Goal: Task Accomplishment & Management: Manage account settings

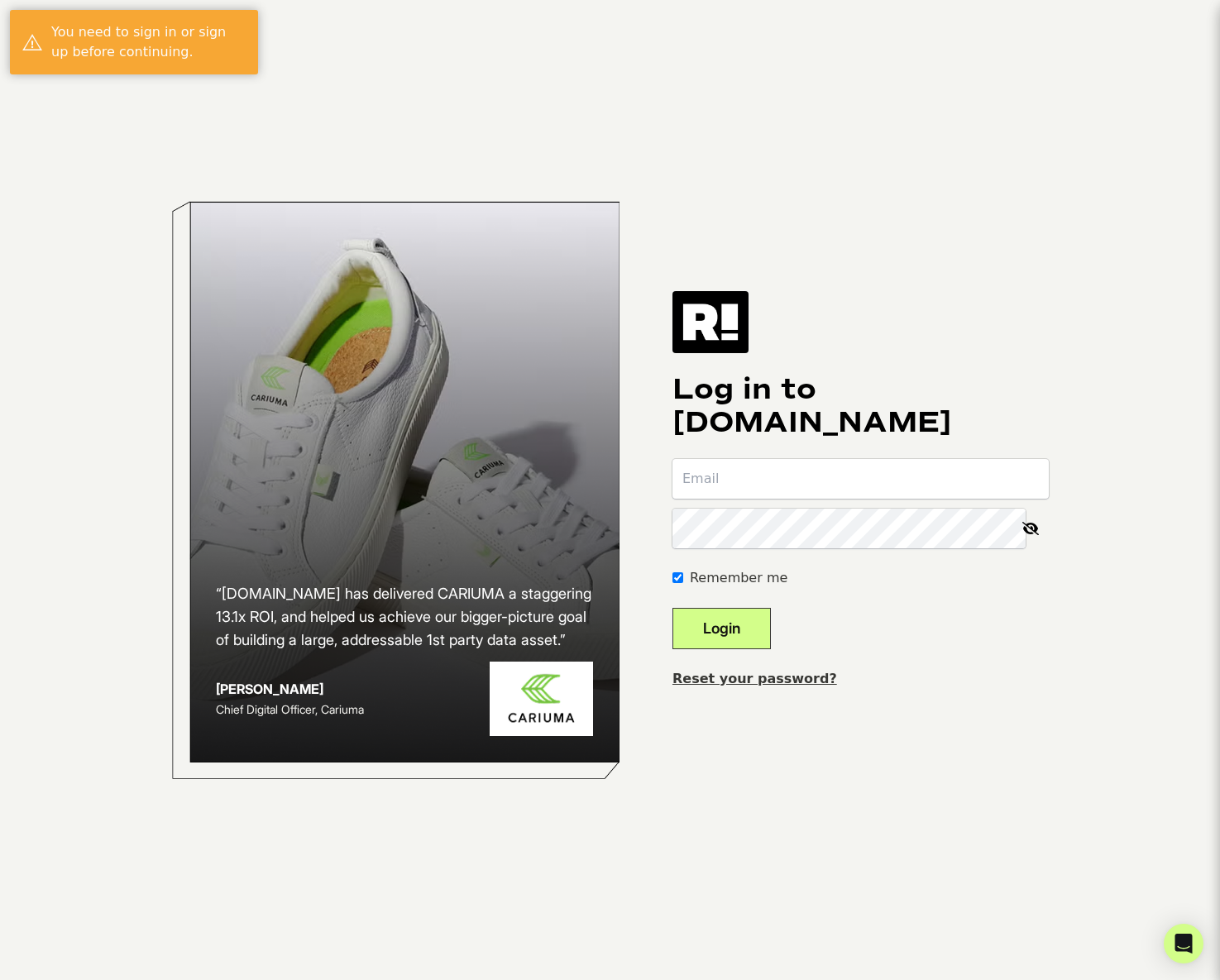
click at [759, 479] on input "email" at bounding box center [861, 479] width 377 height 40
type input "davi"
click at [766, 681] on link "Reset your password?" at bounding box center [755, 678] width 165 height 15
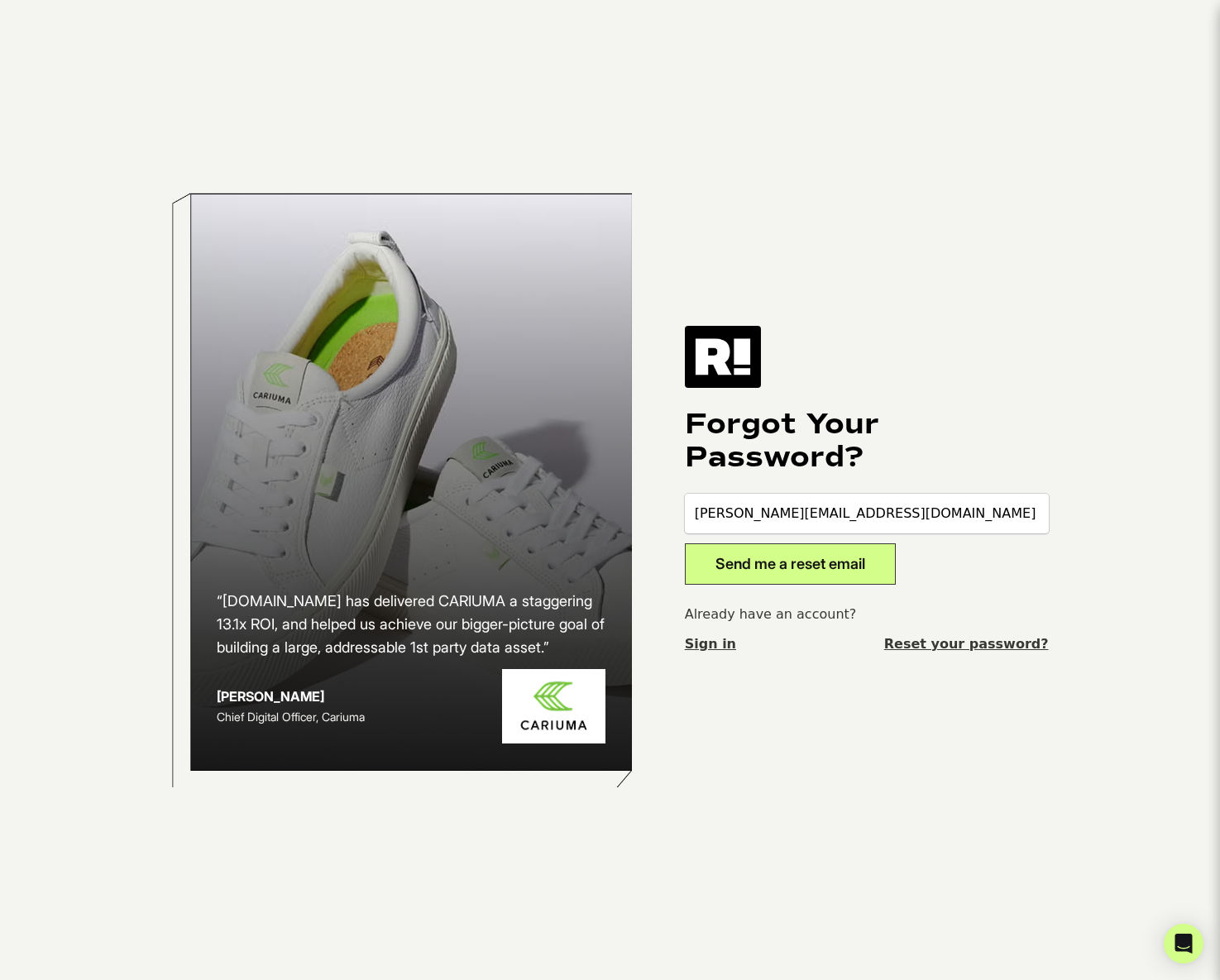
type input "[PERSON_NAME][EMAIL_ADDRESS][DOMAIN_NAME]"
click at [780, 559] on button "Send me a reset email" at bounding box center [790, 564] width 211 height 42
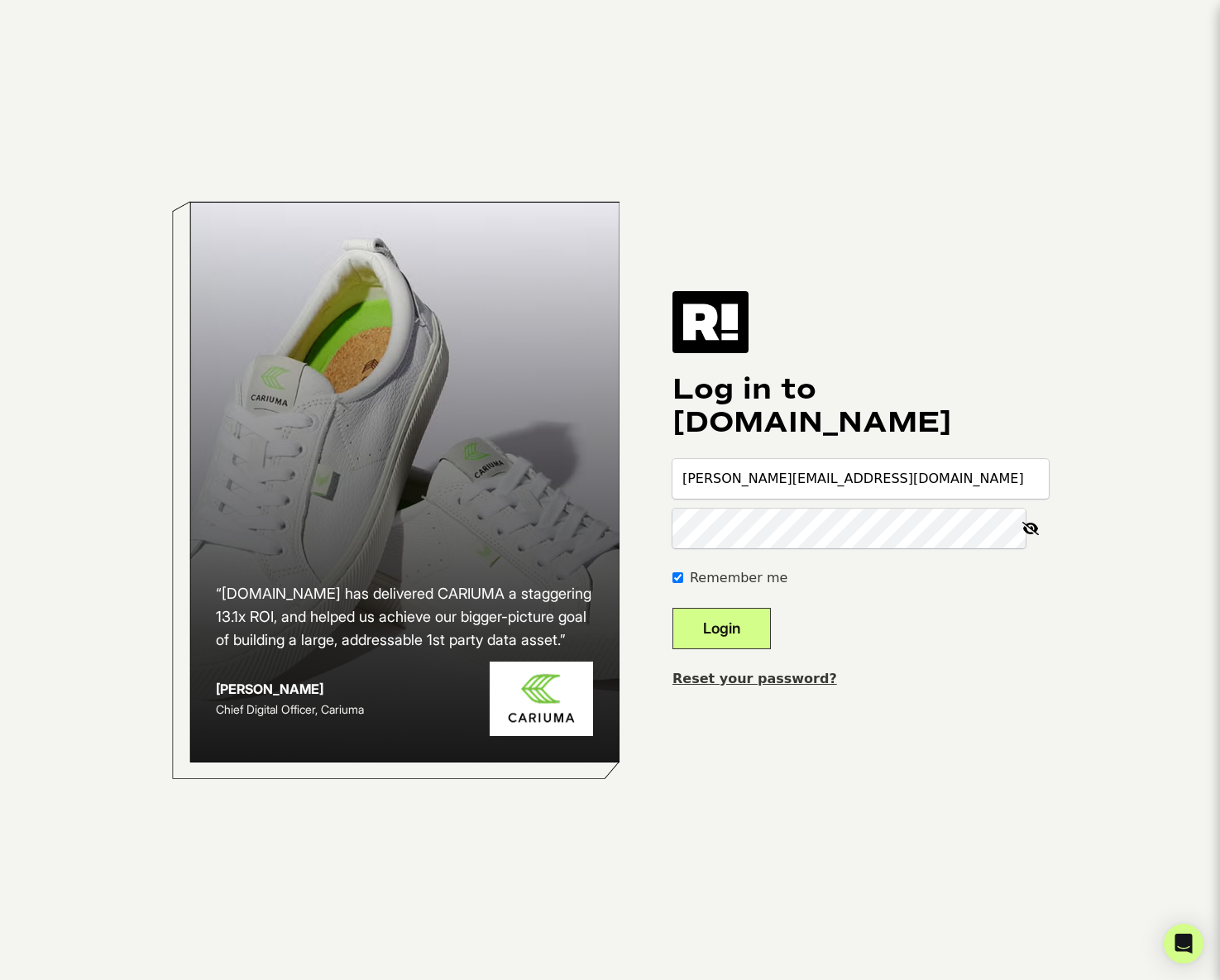
type input "[PERSON_NAME][EMAIL_ADDRESS][DOMAIN_NAME]"
click at [733, 635] on button "Login" at bounding box center [722, 629] width 99 height 42
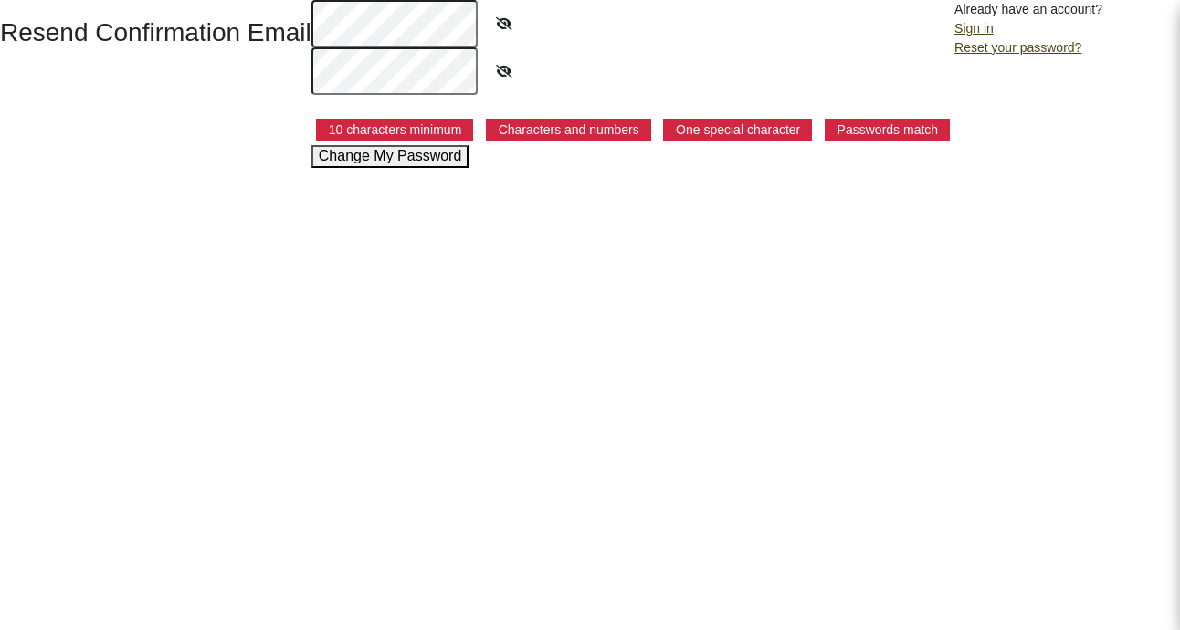
click at [342, 168] on html "Resend Confirmation Email 10 characters minimum Characters and numbers One spec…" at bounding box center [590, 84] width 1180 height 168
click at [359, 158] on button "Change My Password" at bounding box center [390, 156] width 158 height 22
